Goal: Navigation & Orientation: Find specific page/section

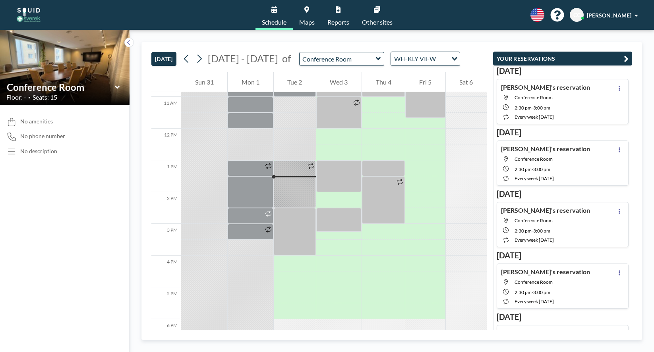
scroll to position [318, 0]
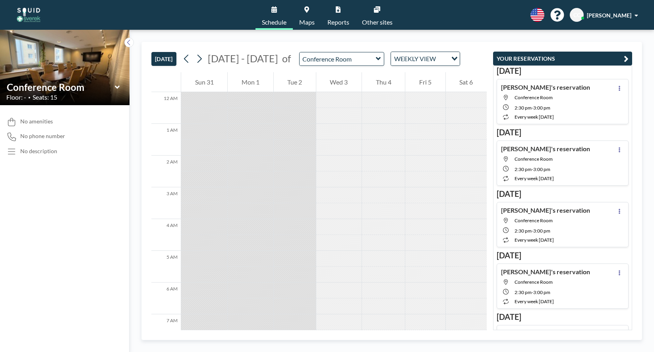
scroll to position [334, 0]
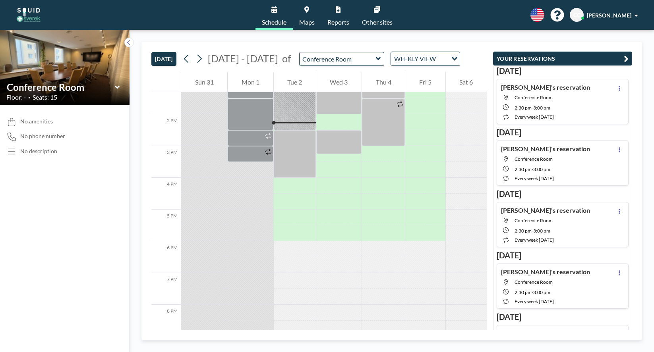
scroll to position [429, 0]
